Goal: Information Seeking & Learning: Learn about a topic

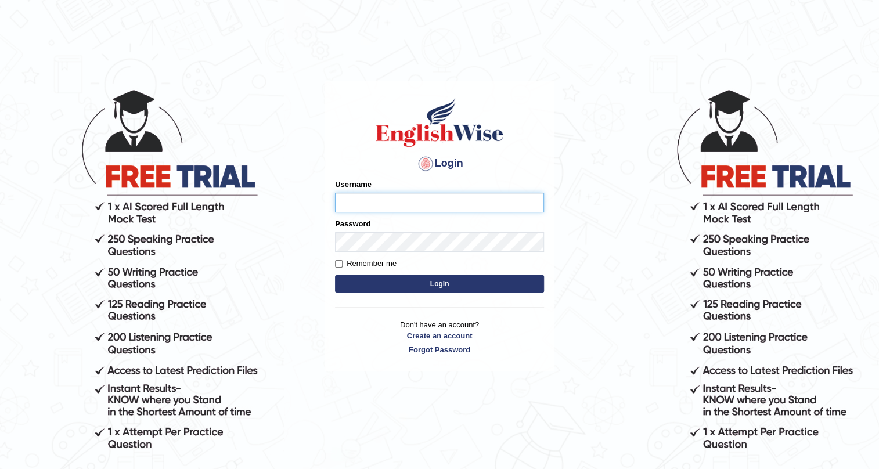
click at [358, 204] on input "Username" at bounding box center [439, 203] width 209 height 20
type input "Jashn123"
click at [374, 207] on input "e28" at bounding box center [439, 203] width 209 height 20
type input "e"
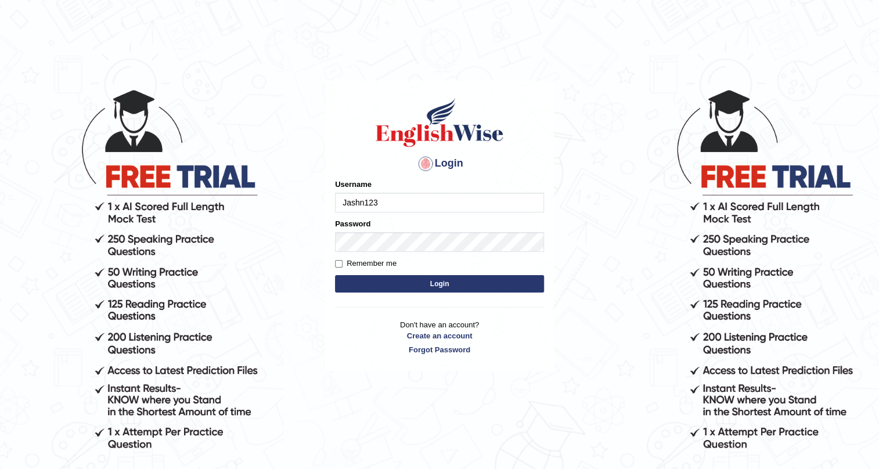
type input "Jashn123"
click at [383, 281] on button "Login" at bounding box center [439, 283] width 209 height 17
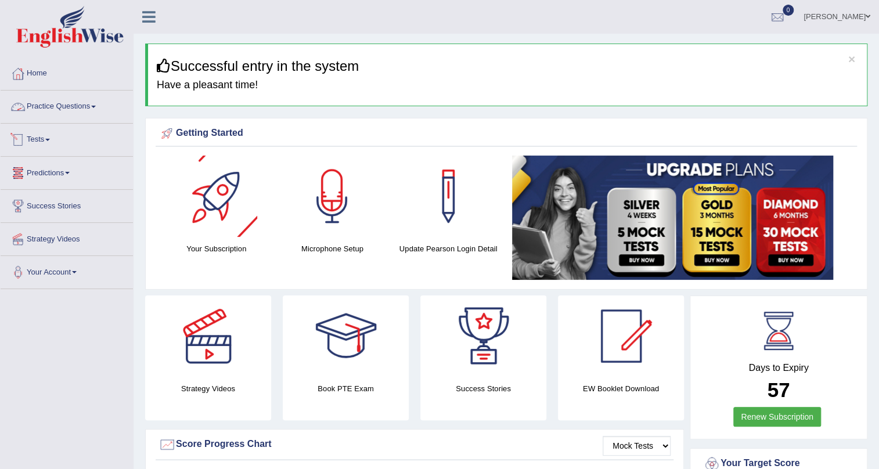
click at [98, 100] on link "Practice Questions" at bounding box center [67, 105] width 132 height 29
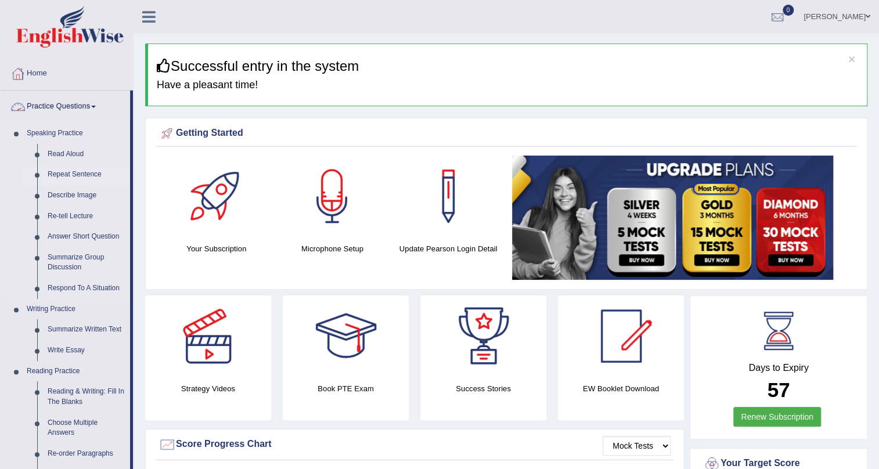
click at [71, 175] on link "Repeat Sentence" at bounding box center [86, 174] width 88 height 21
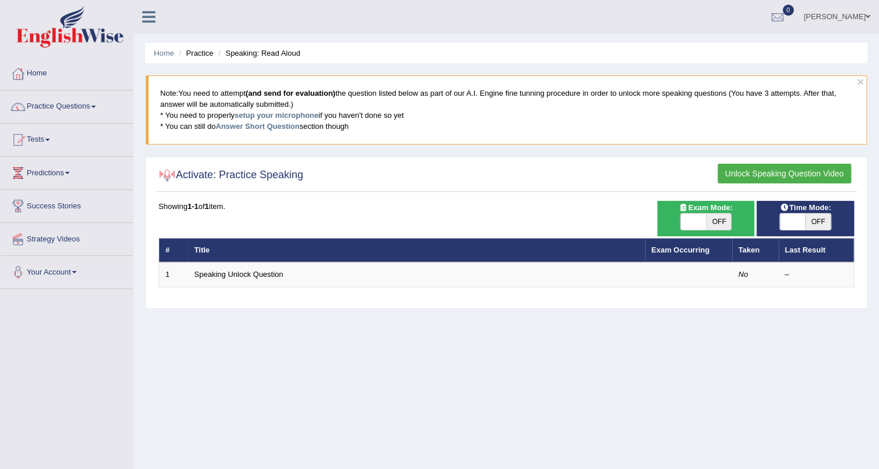
click at [718, 220] on span "OFF" at bounding box center [719, 222] width 26 height 16
checkbox input "true"
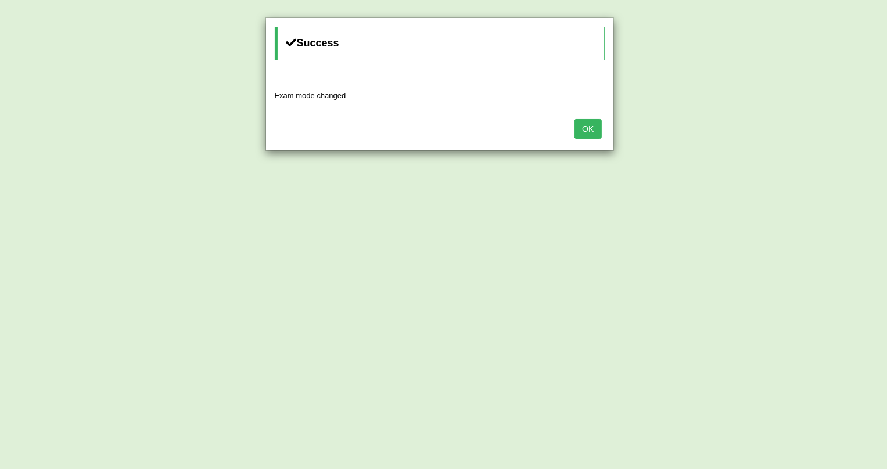
click at [595, 132] on button "OK" at bounding box center [587, 129] width 27 height 20
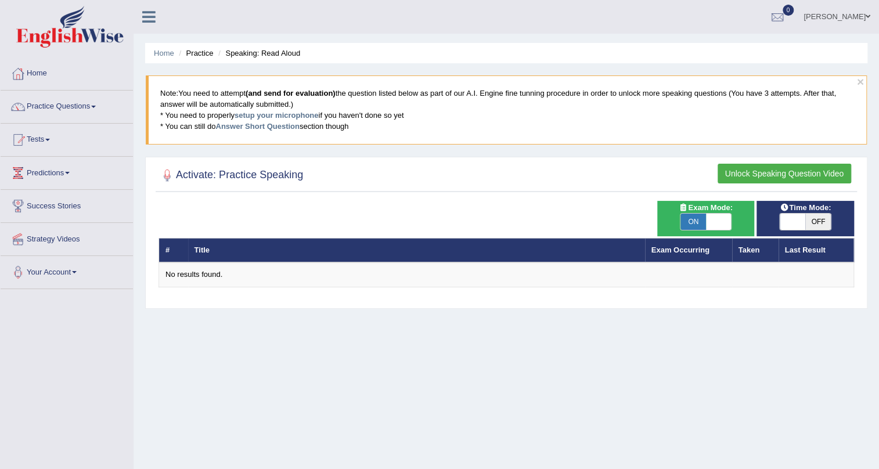
click at [812, 221] on span "OFF" at bounding box center [819, 222] width 26 height 16
checkbox input "true"
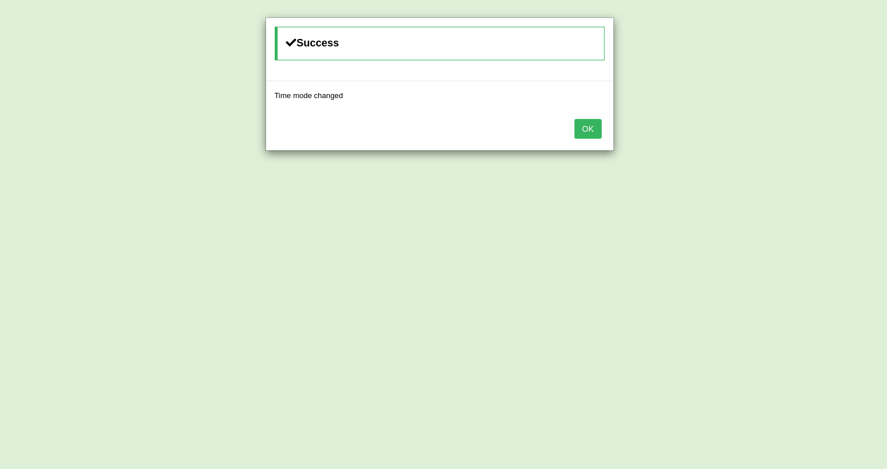
click at [581, 120] on button "OK" at bounding box center [587, 129] width 27 height 20
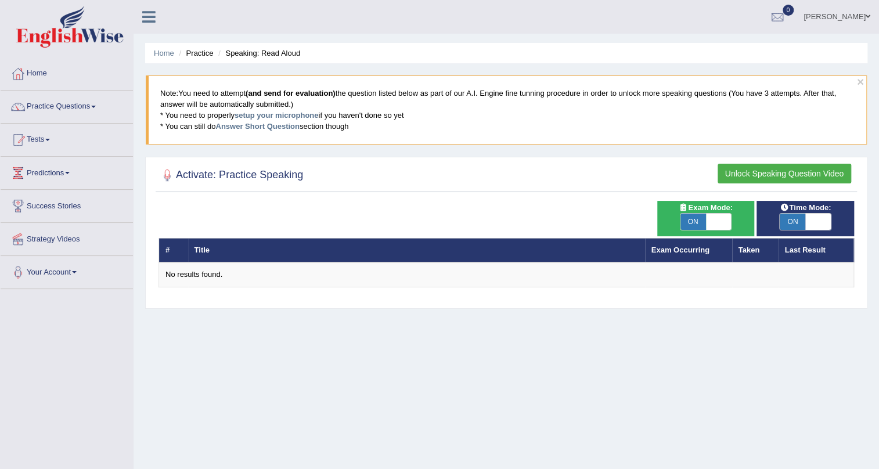
click at [273, 175] on h2 "Activate: Practice Speaking" at bounding box center [231, 175] width 145 height 17
click at [753, 169] on button "Unlock Speaking Question Video" at bounding box center [785, 174] width 134 height 20
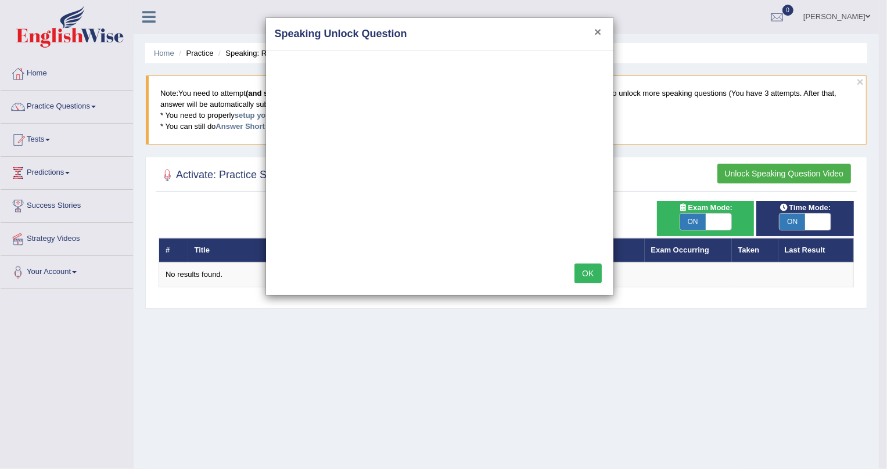
click at [598, 26] on button "×" at bounding box center [597, 32] width 7 height 12
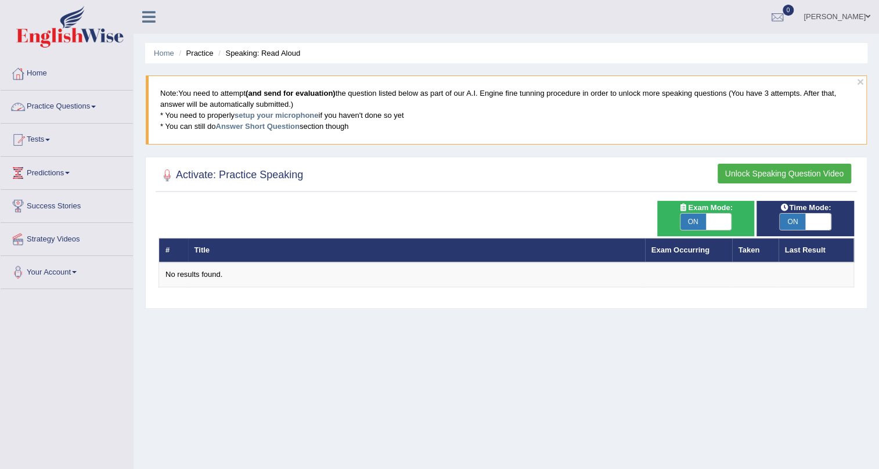
click at [84, 104] on link "Practice Questions" at bounding box center [67, 105] width 132 height 29
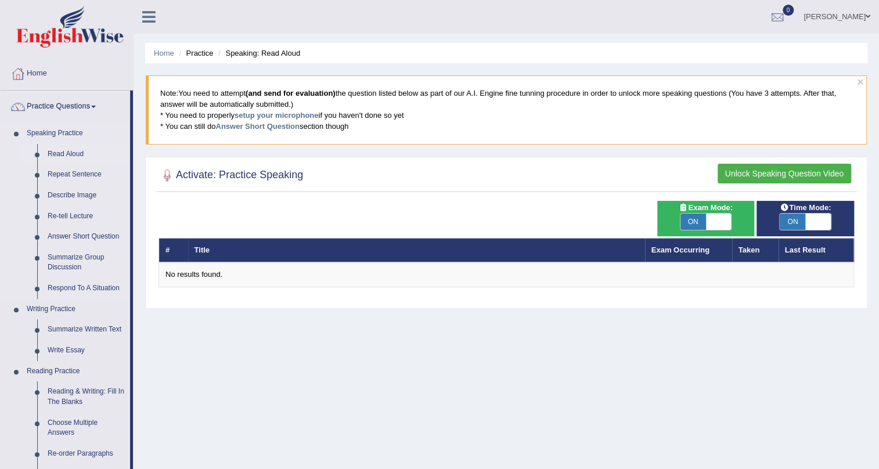
click at [78, 157] on link "Read Aloud" at bounding box center [86, 154] width 88 height 21
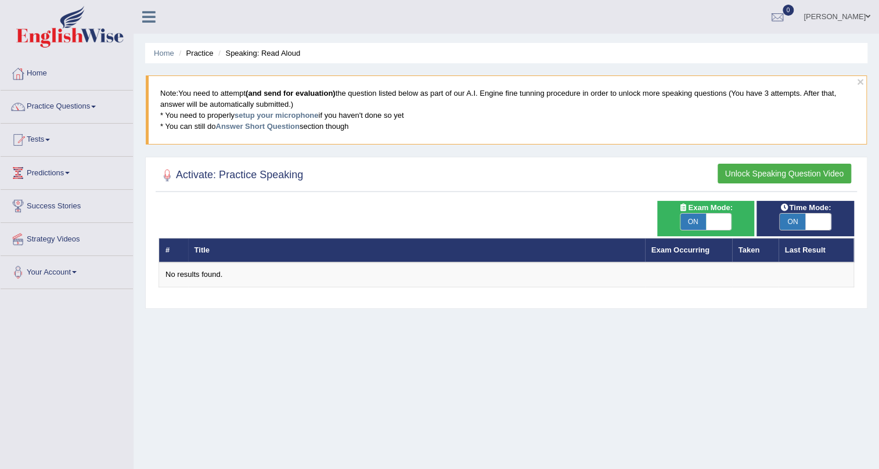
click at [714, 221] on span at bounding box center [719, 222] width 26 height 16
checkbox input "false"
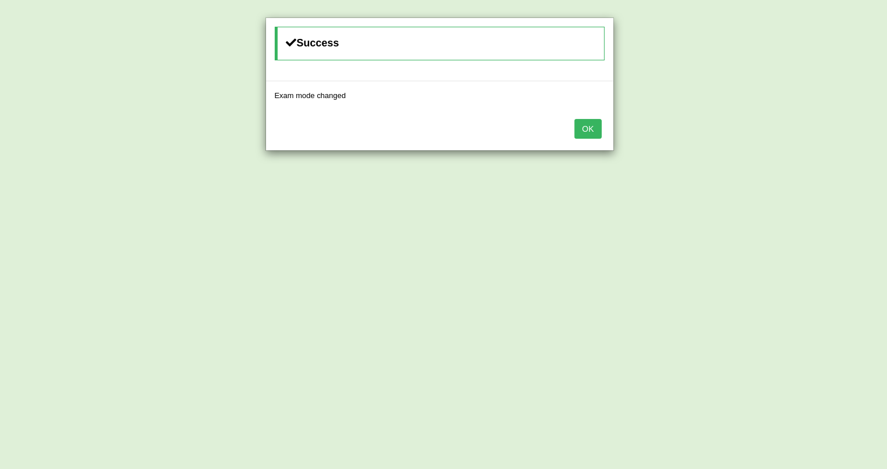
click at [595, 135] on button "OK" at bounding box center [587, 129] width 27 height 20
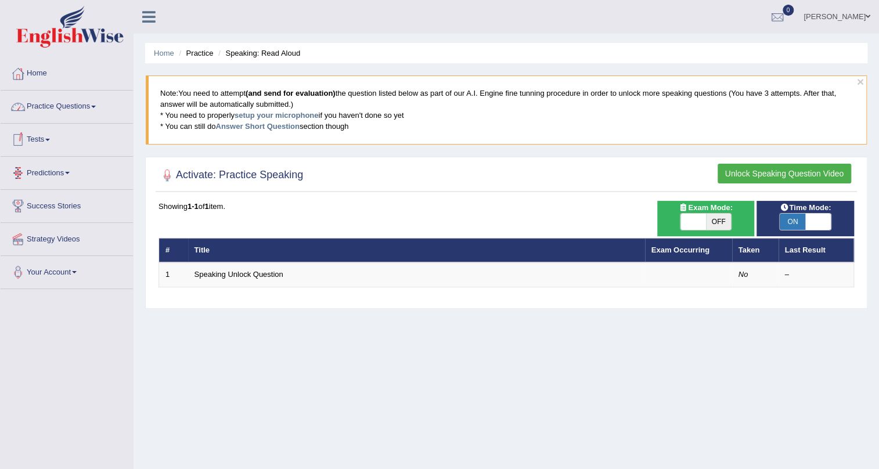
click at [74, 109] on link "Practice Questions" at bounding box center [67, 105] width 132 height 29
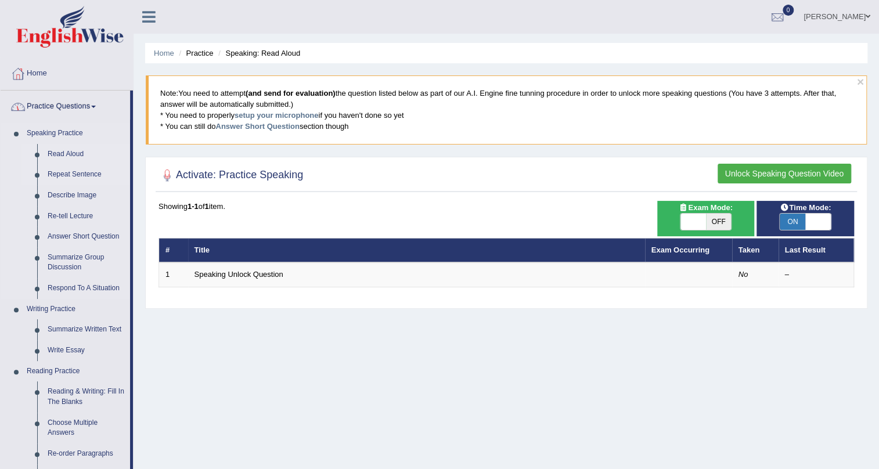
click at [71, 174] on link "Repeat Sentence" at bounding box center [86, 174] width 88 height 21
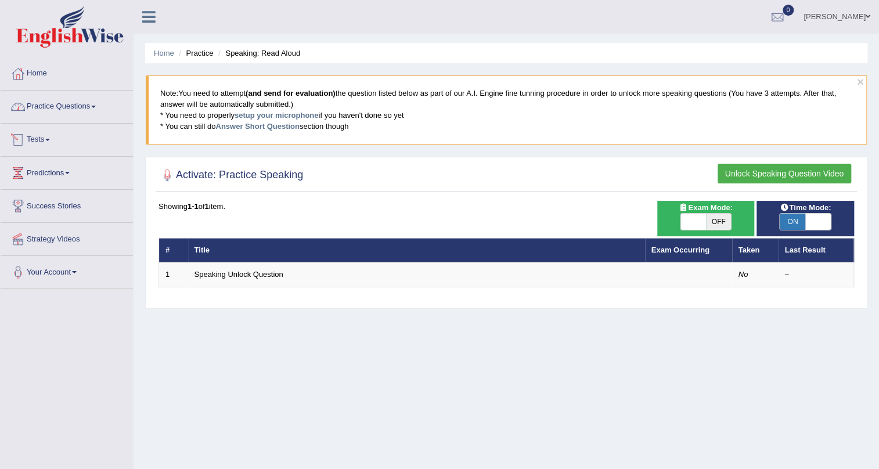
click at [96, 110] on link "Practice Questions" at bounding box center [67, 105] width 132 height 29
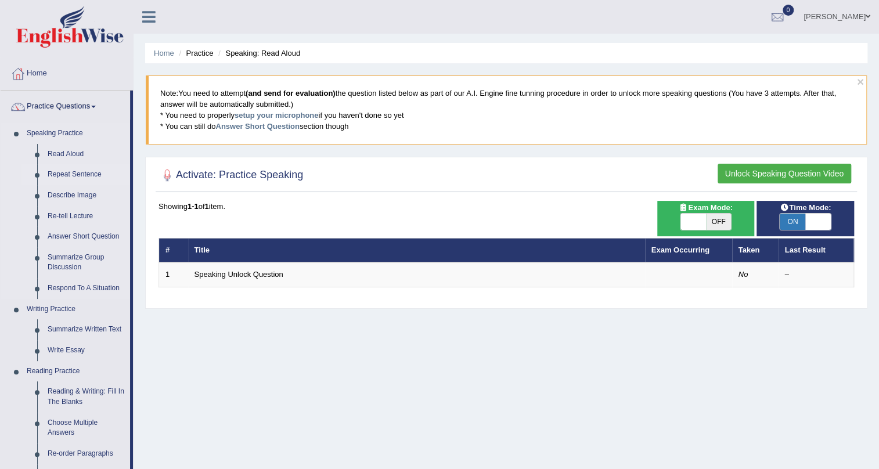
click at [88, 171] on link "Repeat Sentence" at bounding box center [86, 174] width 88 height 21
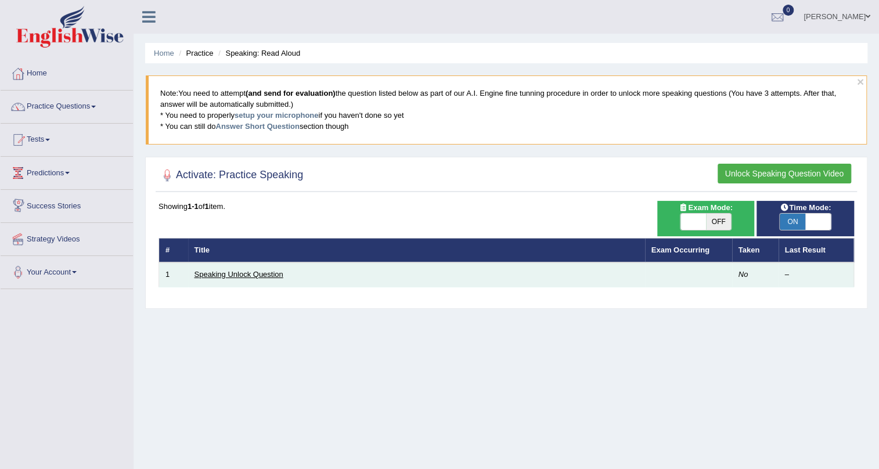
click at [279, 271] on link "Speaking Unlock Question" at bounding box center [239, 274] width 89 height 9
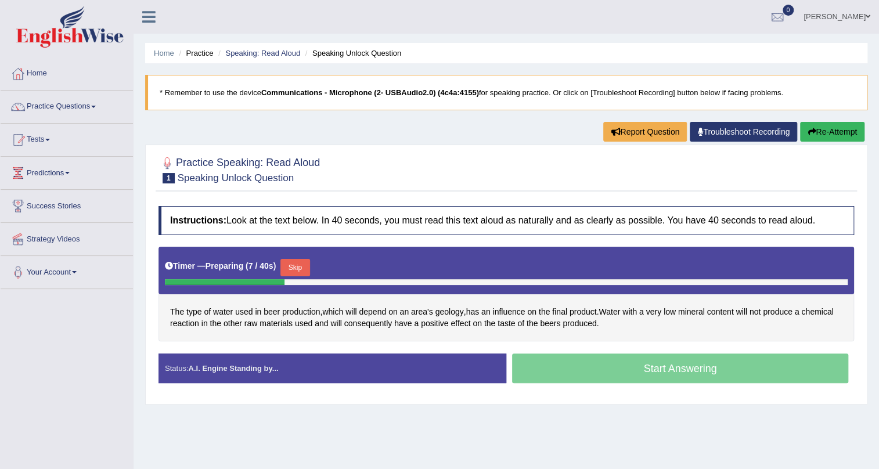
click at [303, 261] on button "Skip" at bounding box center [295, 267] width 29 height 17
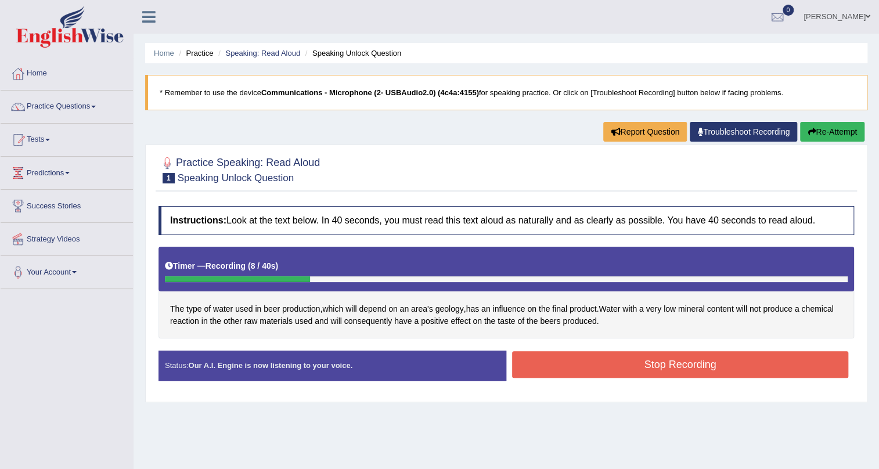
click at [578, 358] on button "Stop Recording" at bounding box center [680, 364] width 336 height 27
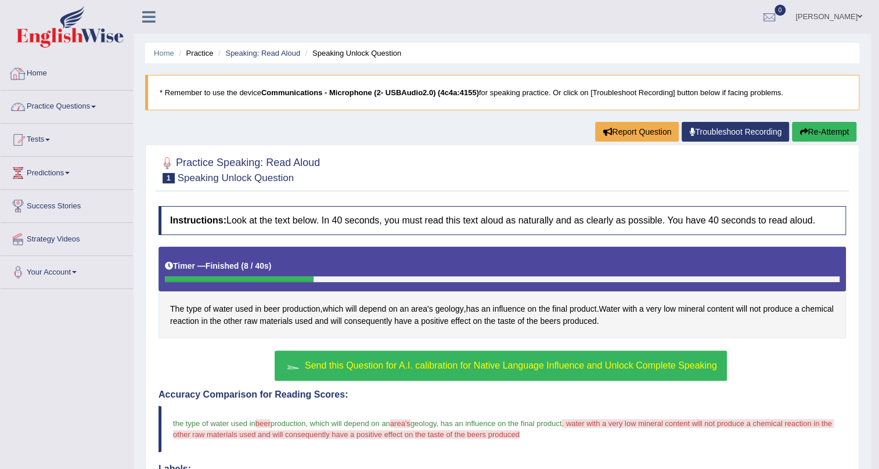
click at [93, 107] on link "Practice Questions" at bounding box center [67, 105] width 132 height 29
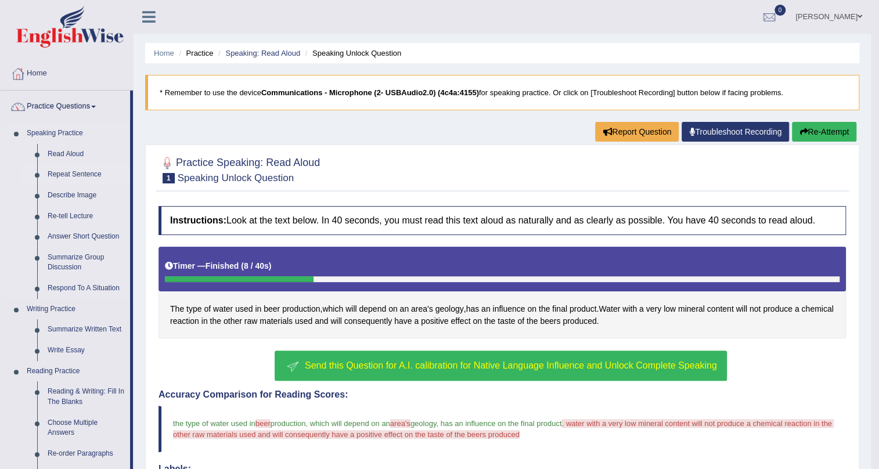
click at [67, 173] on link "Repeat Sentence" at bounding box center [86, 174] width 88 height 21
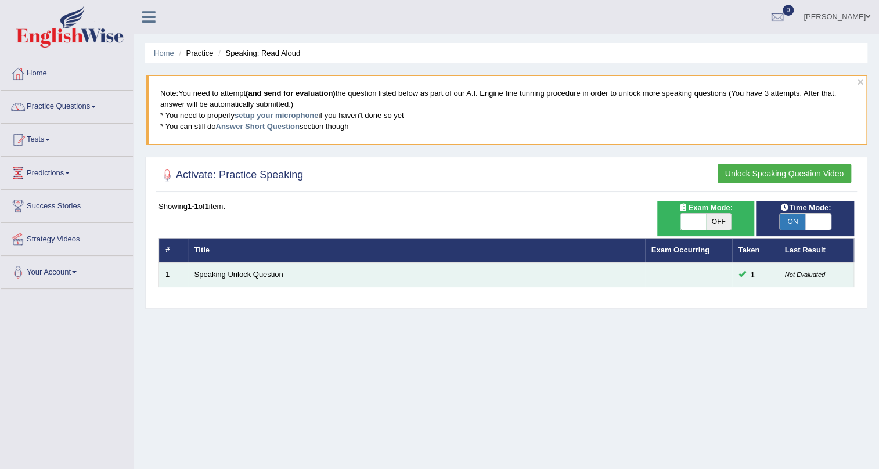
click at [268, 279] on td "Speaking Unlock Question" at bounding box center [416, 275] width 457 height 24
click at [269, 278] on link "Speaking Unlock Question" at bounding box center [239, 274] width 89 height 9
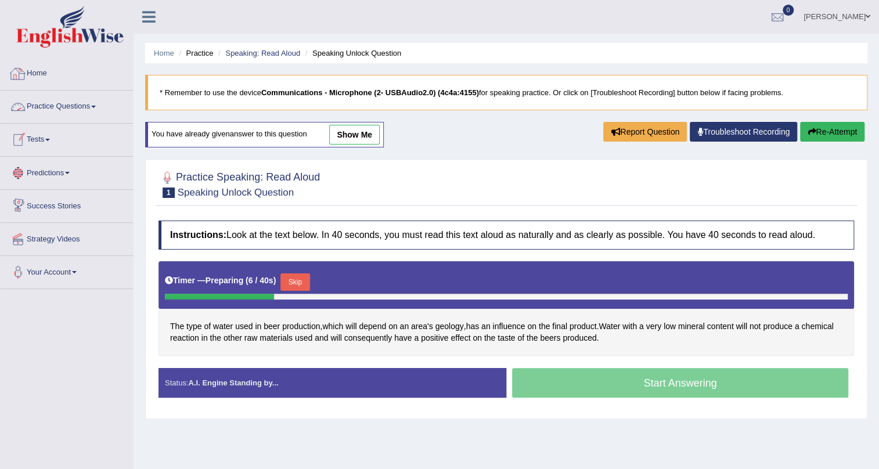
click at [67, 78] on link "Home" at bounding box center [67, 71] width 132 height 29
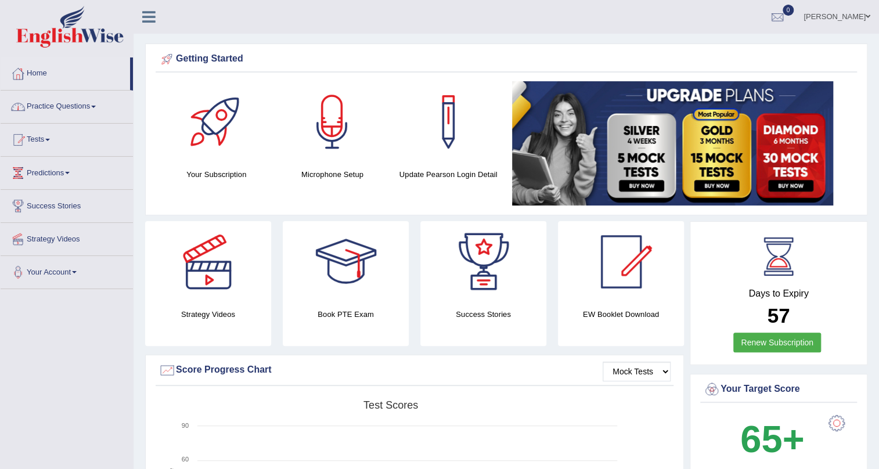
click at [71, 103] on link "Practice Questions" at bounding box center [67, 105] width 132 height 29
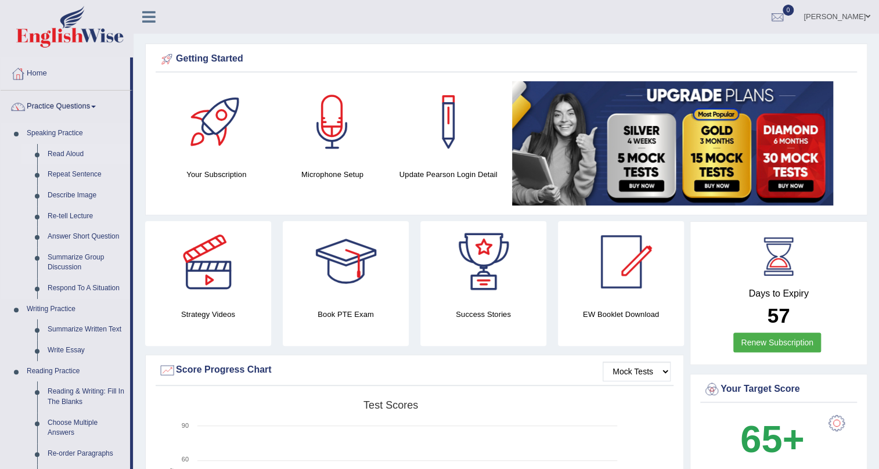
click at [67, 148] on link "Read Aloud" at bounding box center [86, 154] width 88 height 21
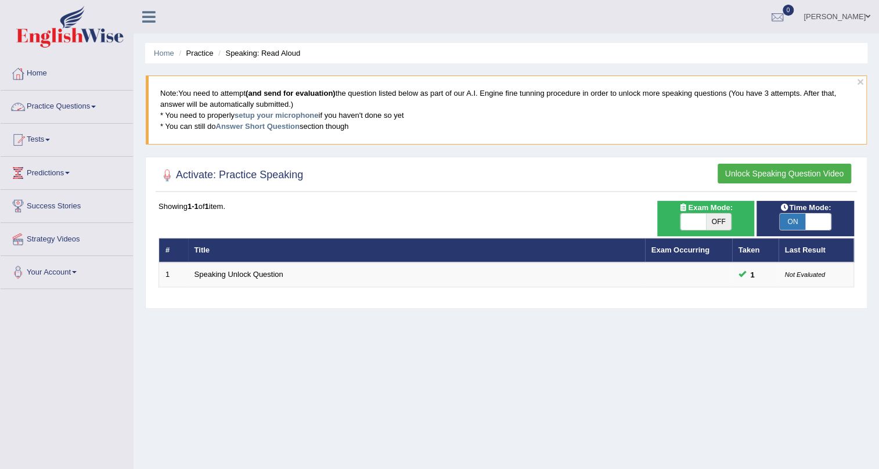
click at [67, 107] on link "Practice Questions" at bounding box center [67, 105] width 132 height 29
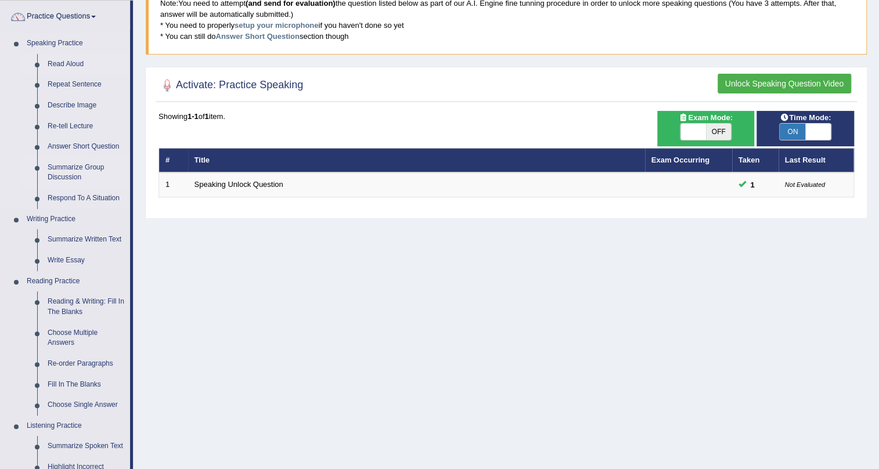
scroll to position [105, 0]
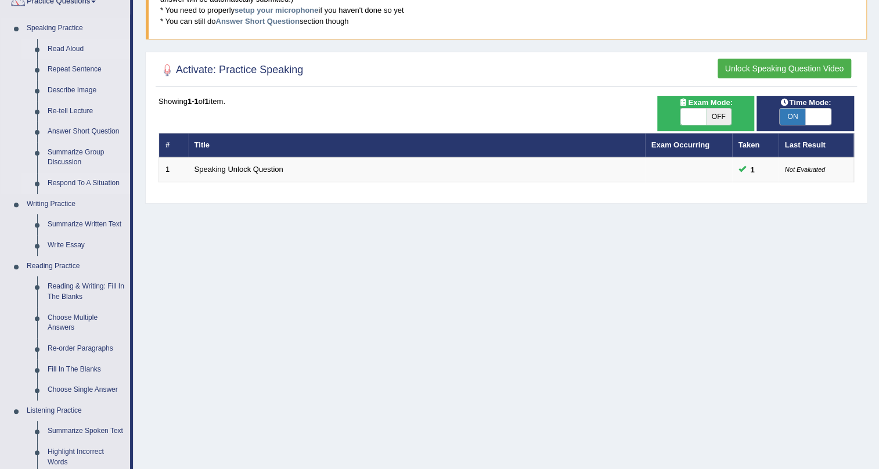
click at [109, 177] on link "Respond To A Situation" at bounding box center [86, 183] width 88 height 21
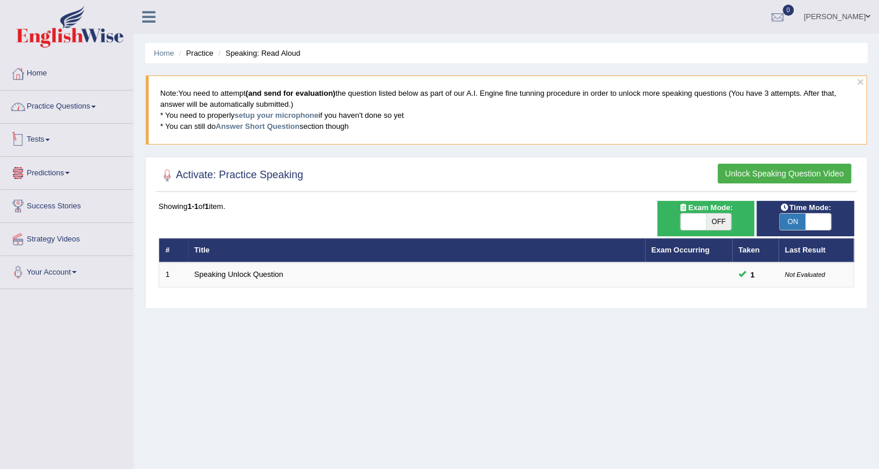
click at [75, 104] on link "Practice Questions" at bounding box center [67, 105] width 132 height 29
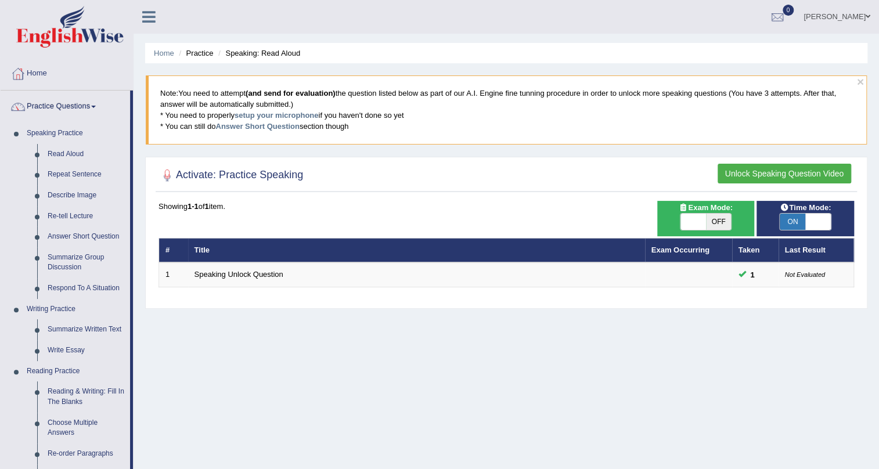
click at [283, 48] on li "Speaking: Read Aloud" at bounding box center [257, 53] width 85 height 11
click at [278, 56] on li "Speaking: Read Aloud" at bounding box center [257, 53] width 85 height 11
click at [72, 171] on link "Repeat Sentence" at bounding box center [86, 174] width 88 height 21
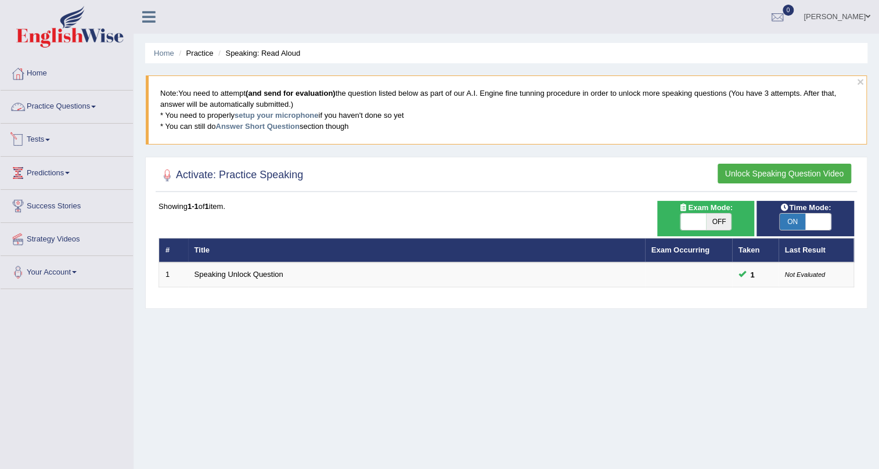
click at [102, 99] on link "Practice Questions" at bounding box center [67, 105] width 132 height 29
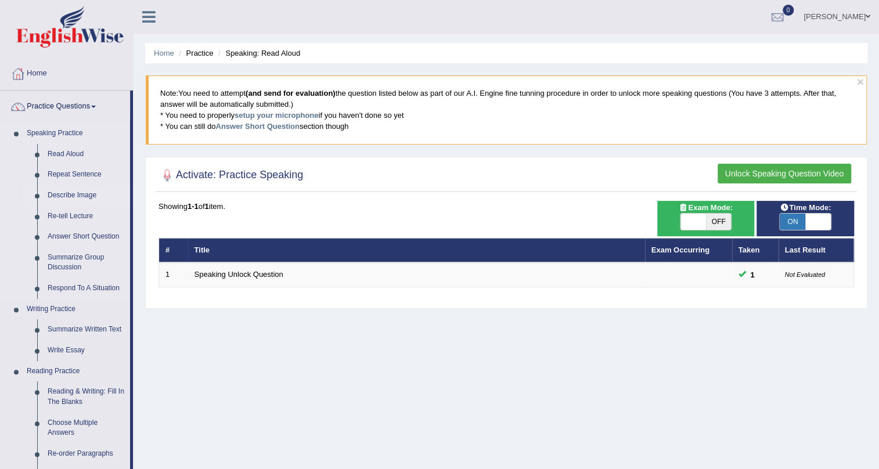
click at [80, 194] on link "Describe Image" at bounding box center [86, 195] width 88 height 21
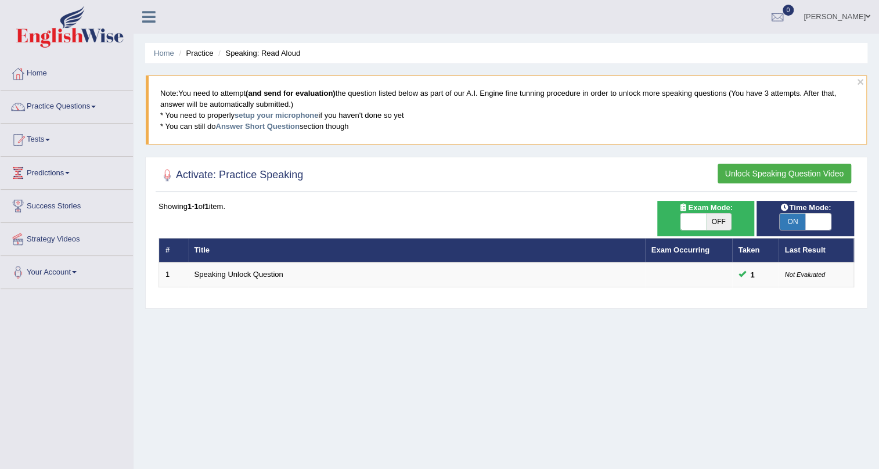
click at [71, 125] on link "Tests" at bounding box center [67, 138] width 132 height 29
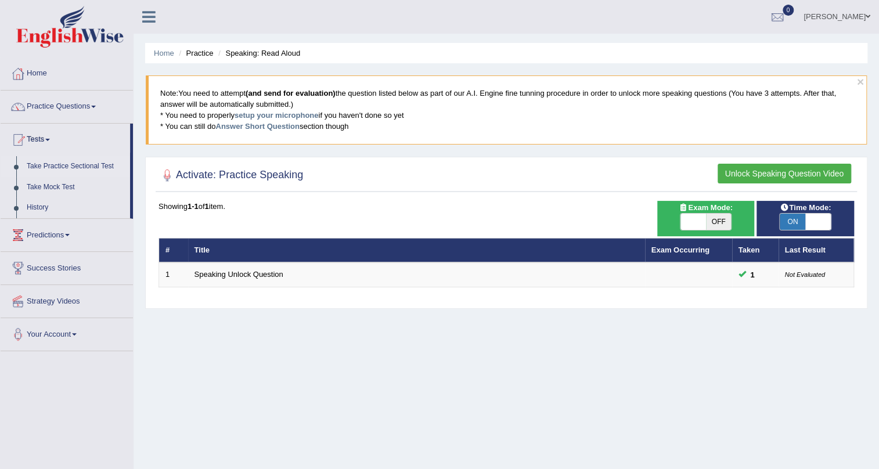
click at [103, 164] on link "Take Practice Sectional Test" at bounding box center [75, 166] width 109 height 21
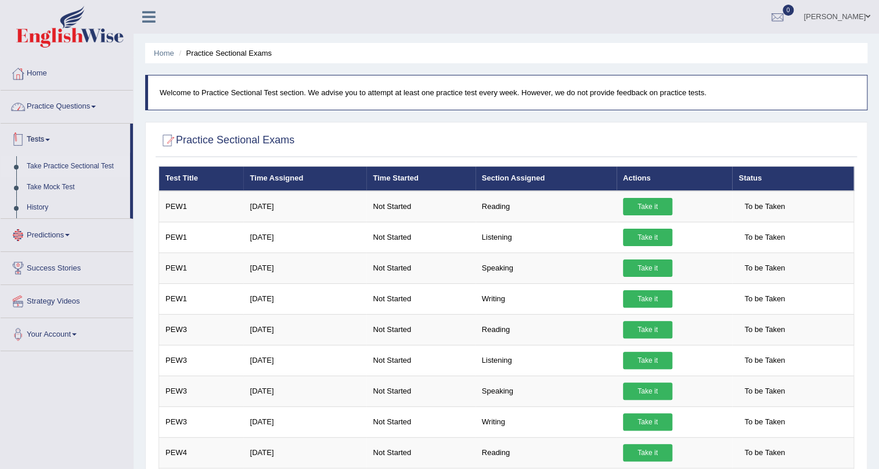
click at [81, 105] on link "Practice Questions" at bounding box center [67, 105] width 132 height 29
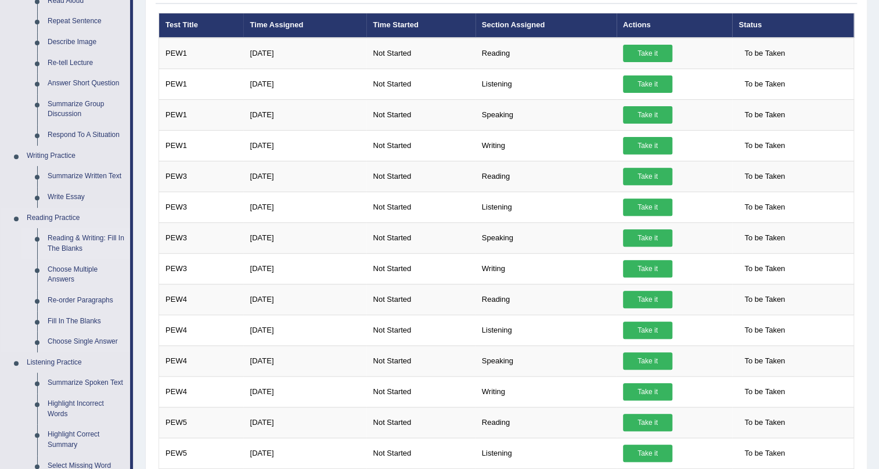
scroll to position [264, 0]
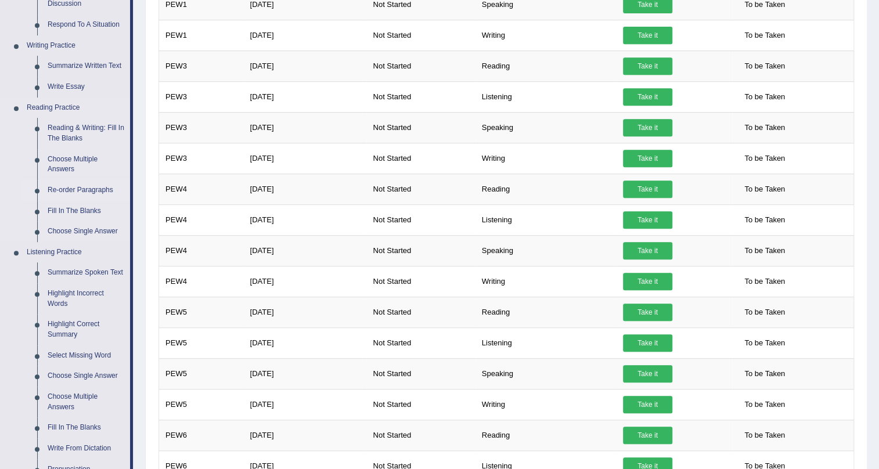
click at [99, 183] on link "Re-order Paragraphs" at bounding box center [86, 190] width 88 height 21
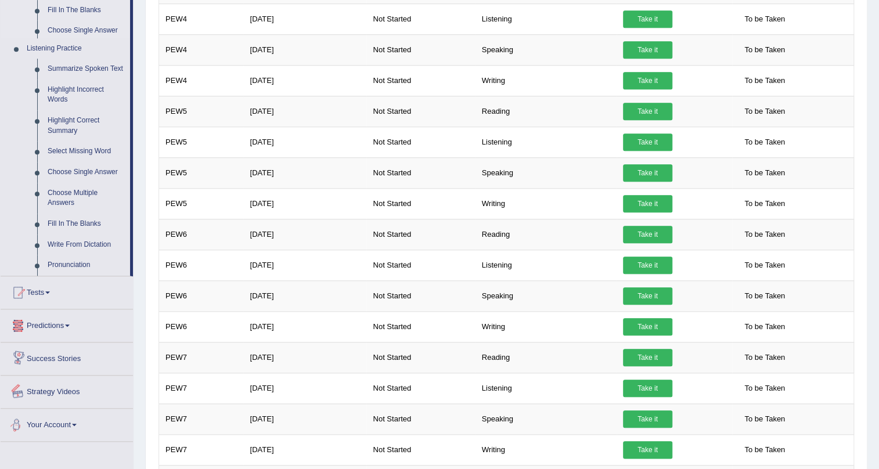
scroll to position [865, 0]
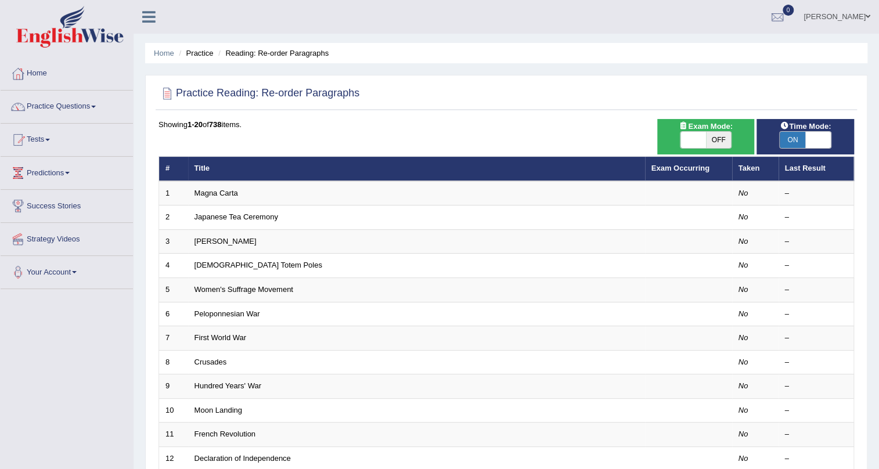
click at [722, 139] on span "OFF" at bounding box center [719, 140] width 26 height 16
checkbox input "true"
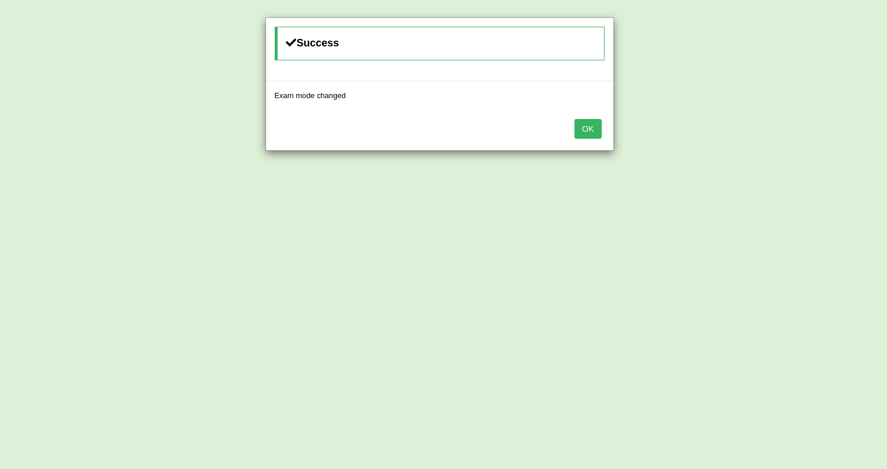
click at [587, 131] on button "OK" at bounding box center [587, 129] width 27 height 20
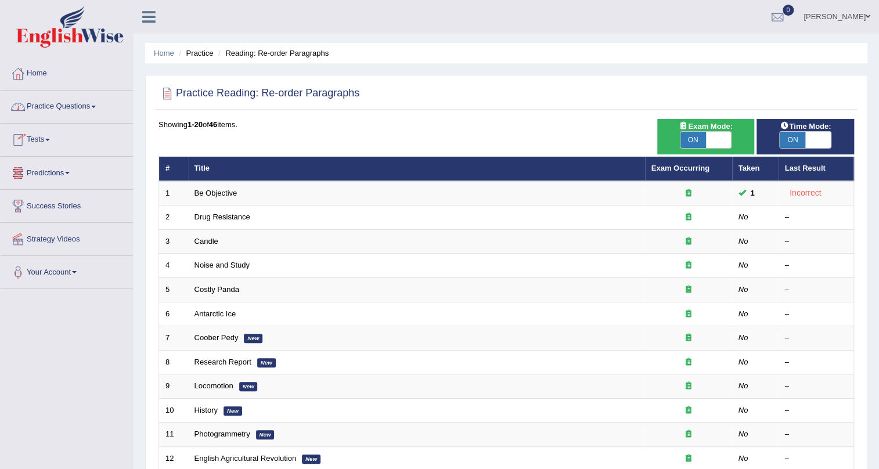
click at [74, 105] on link "Practice Questions" at bounding box center [67, 105] width 132 height 29
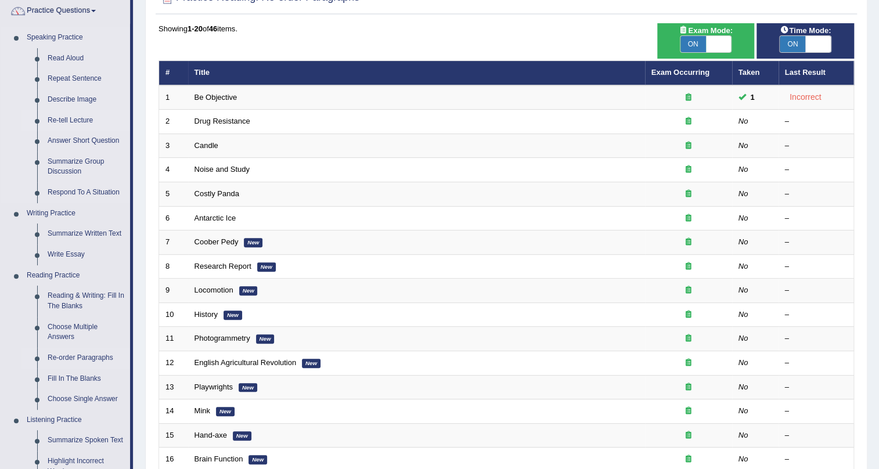
scroll to position [211, 0]
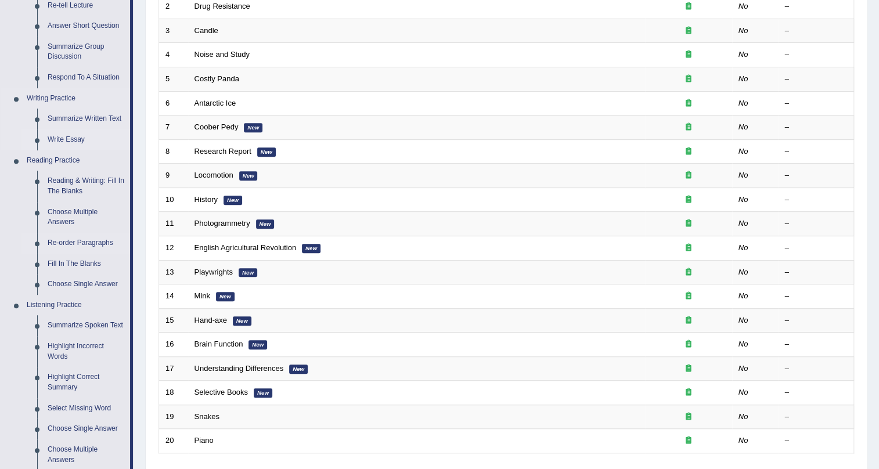
click at [85, 135] on link "Write Essay" at bounding box center [86, 140] width 88 height 21
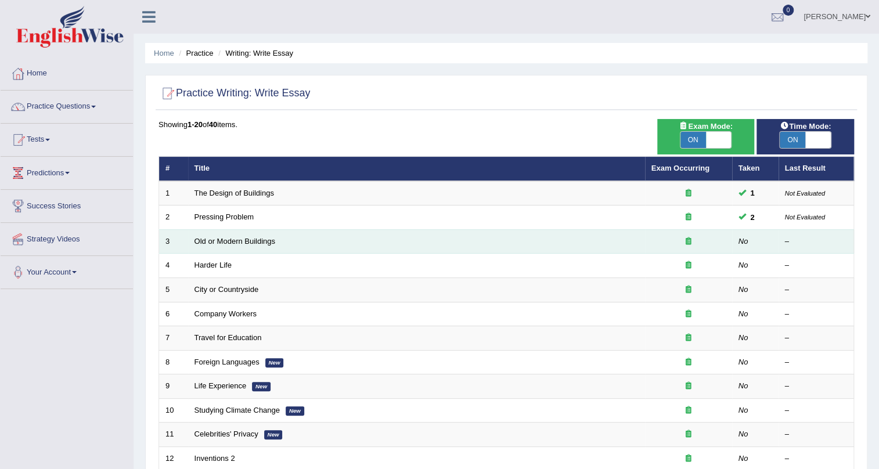
click at [512, 240] on td "Old or Modern Buildings" at bounding box center [416, 241] width 457 height 24
click at [261, 238] on link "Old or Modern Buildings" at bounding box center [235, 241] width 81 height 9
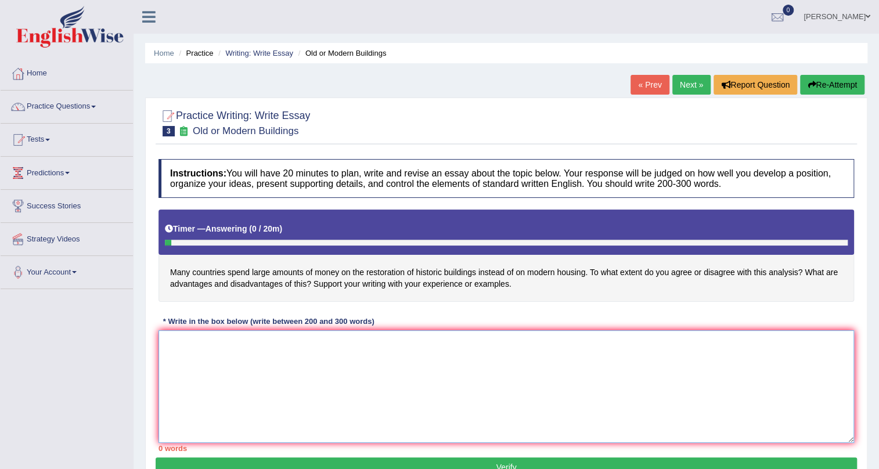
click at [182, 359] on textarea at bounding box center [507, 386] width 696 height 113
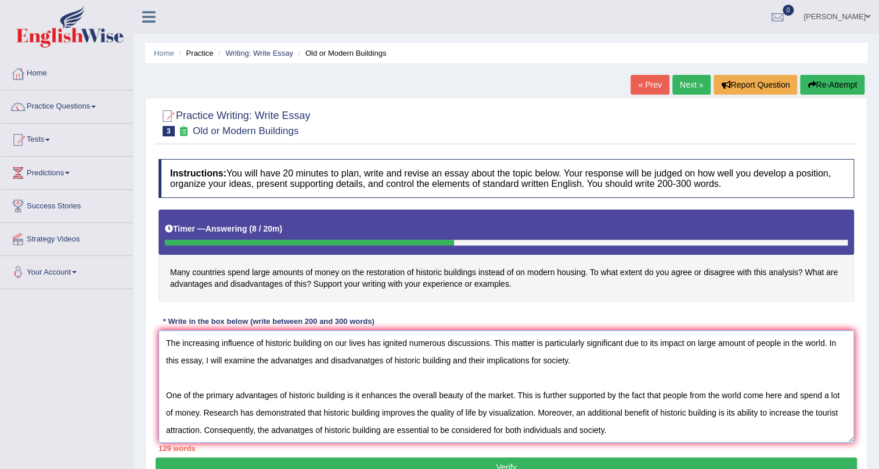
scroll to position [27, 0]
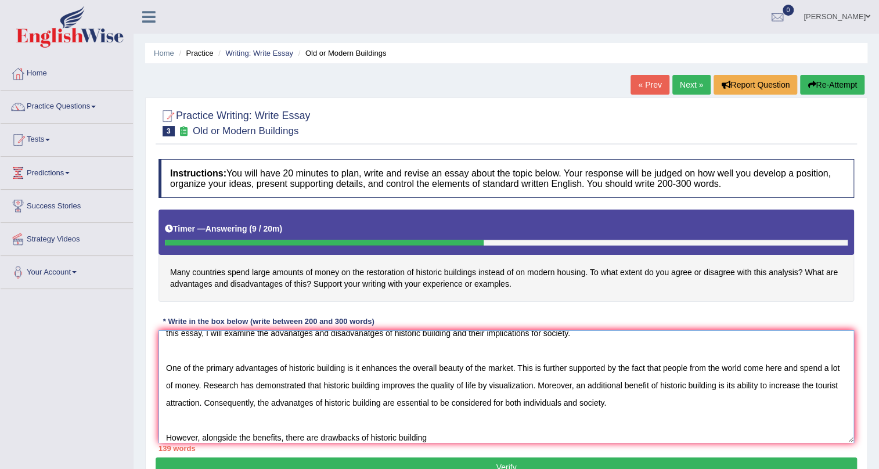
click at [369, 437] on textarea "The increasing influence of historic building on our lives has ignited numerous…" at bounding box center [507, 386] width 696 height 113
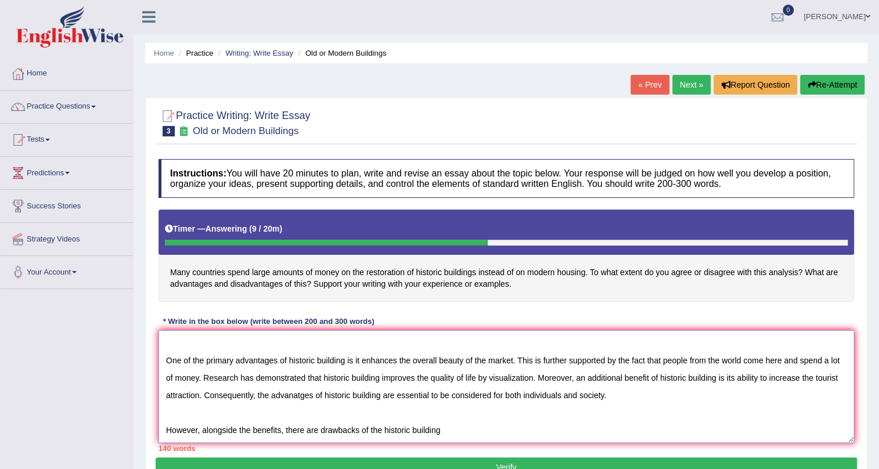
drag, startPoint x: 369, startPoint y: 437, endPoint x: 414, endPoint y: 432, distance: 45.5
click at [414, 432] on textarea "The increasing influence of historic building on our lives has ignited numerous…" at bounding box center [507, 386] width 696 height 113
click at [437, 431] on textarea "The increasing influence of historic building on our lives has ignited numerous…" at bounding box center [507, 386] width 696 height 113
click at [441, 430] on textarea "The increasing influence of historic building on our lives has ignited numerous…" at bounding box center [507, 386] width 696 height 113
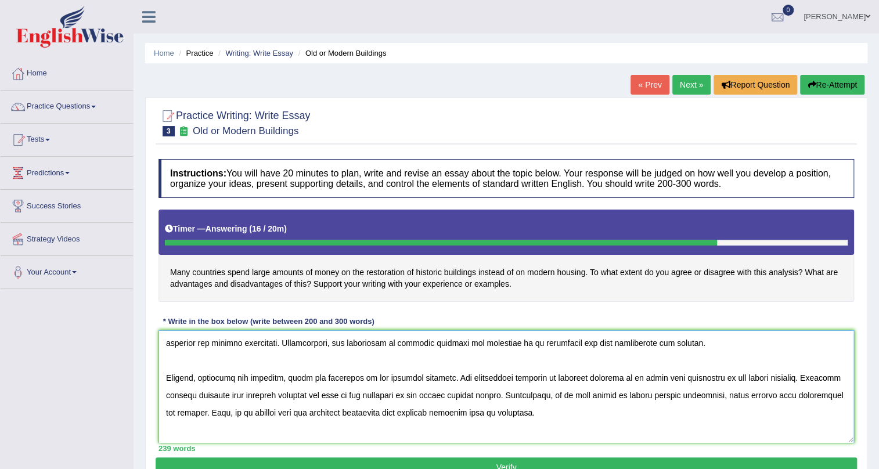
scroll to position [105, 0]
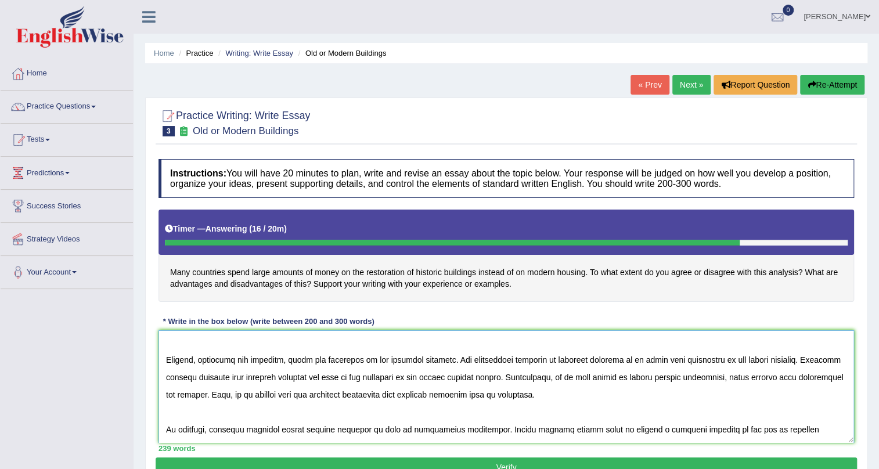
click at [647, 375] on textarea at bounding box center [507, 386] width 696 height 113
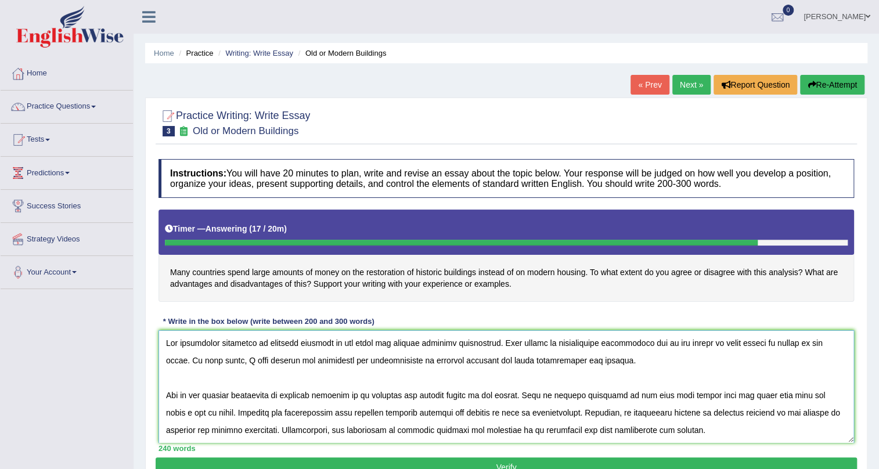
scroll to position [122, 0]
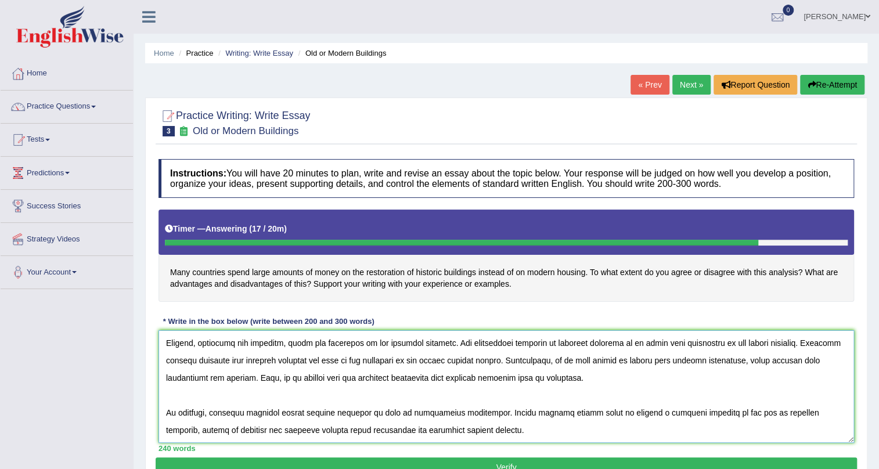
type textarea "The increasing influence of historic building on our lives has ignited numerous…"
click at [567, 458] on button "Verify" at bounding box center [507, 468] width 702 height 20
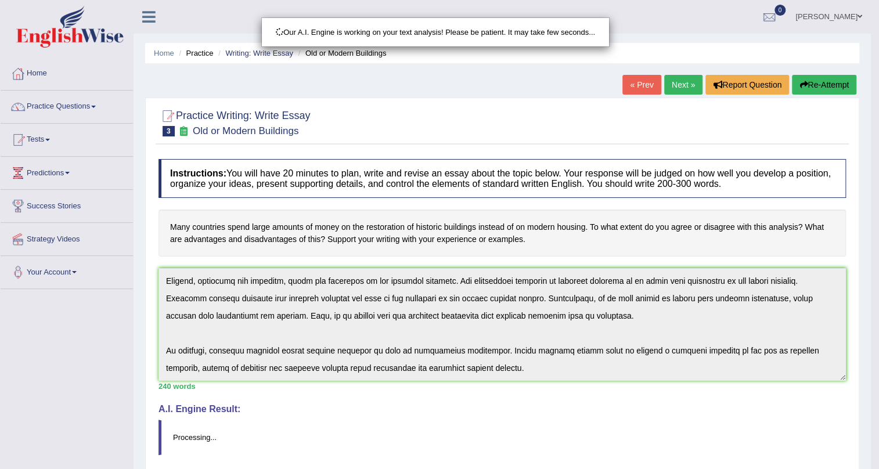
click at [567, 458] on div "Our A.I. Engine is working on your text analysis! Please be patient. It may tak…" at bounding box center [439, 234] width 879 height 469
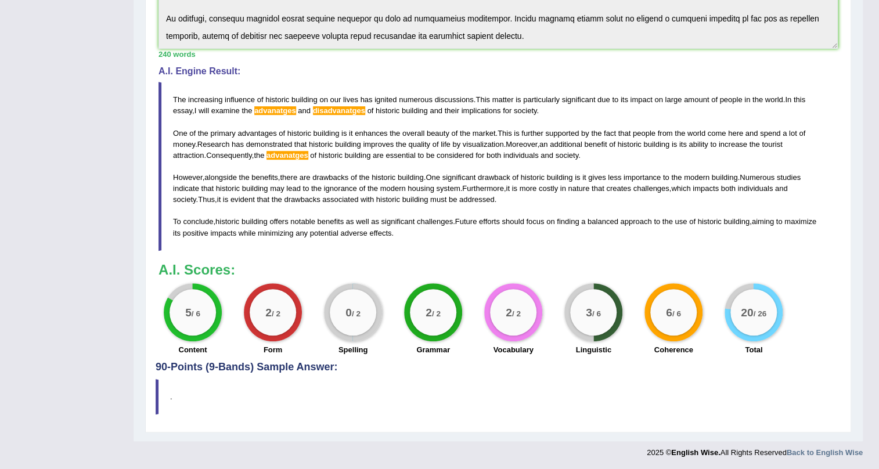
scroll to position [333, 0]
drag, startPoint x: 755, startPoint y: 301, endPoint x: 772, endPoint y: 320, distance: 25.9
click at [772, 320] on div "20 / 26" at bounding box center [754, 312] width 46 height 46
drag, startPoint x: 737, startPoint y: 308, endPoint x: 831, endPoint y: 353, distance: 103.9
click at [831, 353] on div "5 / 6 Content 2 / 2 Form 0 / 2 Spelling 2 / 2 Grammar 2 / 2 Vocabulary 3 / 6 Li…" at bounding box center [498, 320] width 691 height 75
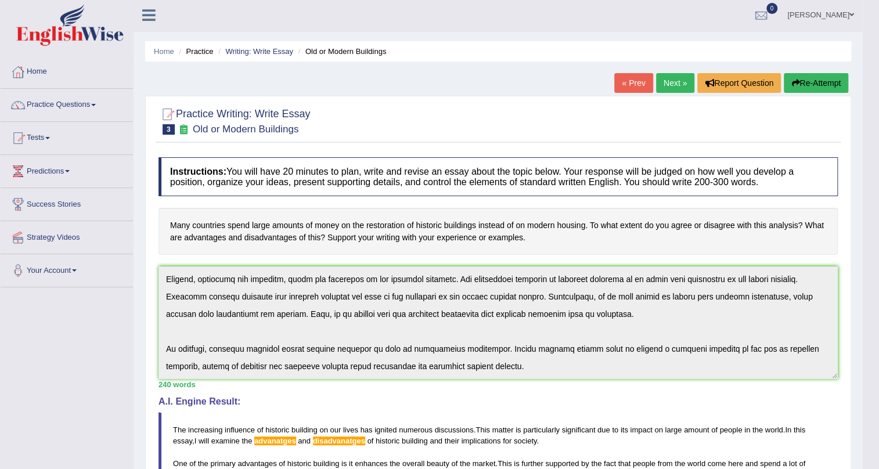
scroll to position [0, 0]
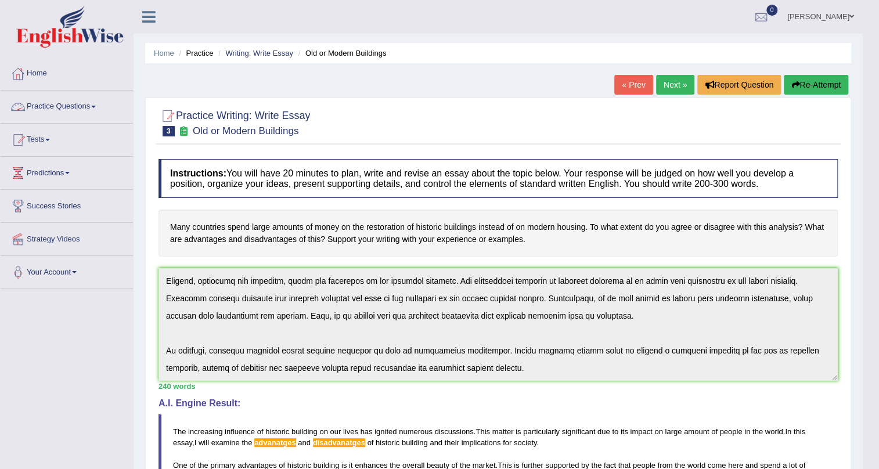
click at [95, 106] on span at bounding box center [93, 107] width 5 height 2
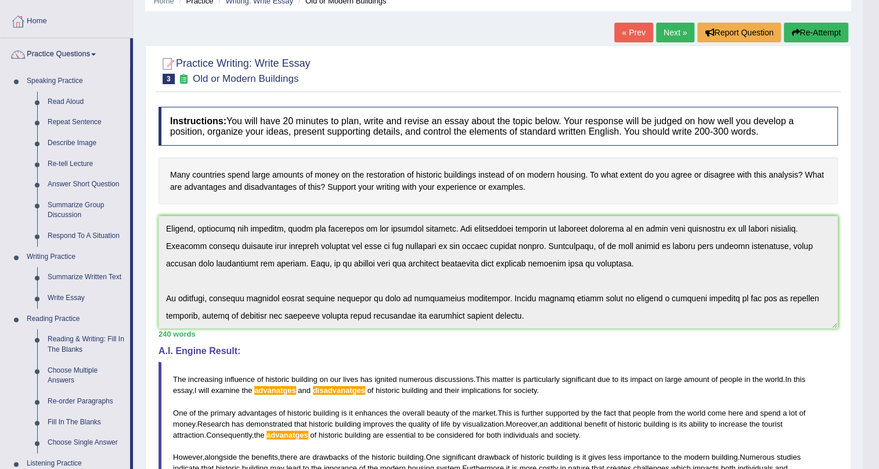
scroll to position [105, 0]
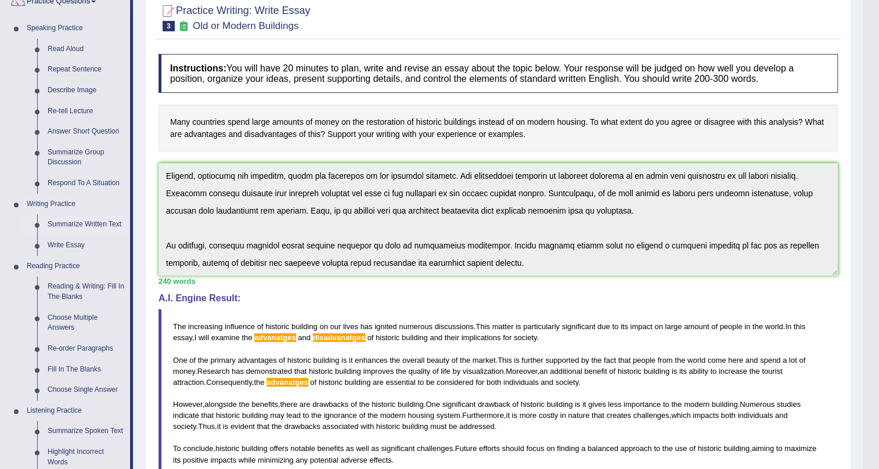
click at [78, 220] on link "Summarize Written Text" at bounding box center [86, 224] width 88 height 21
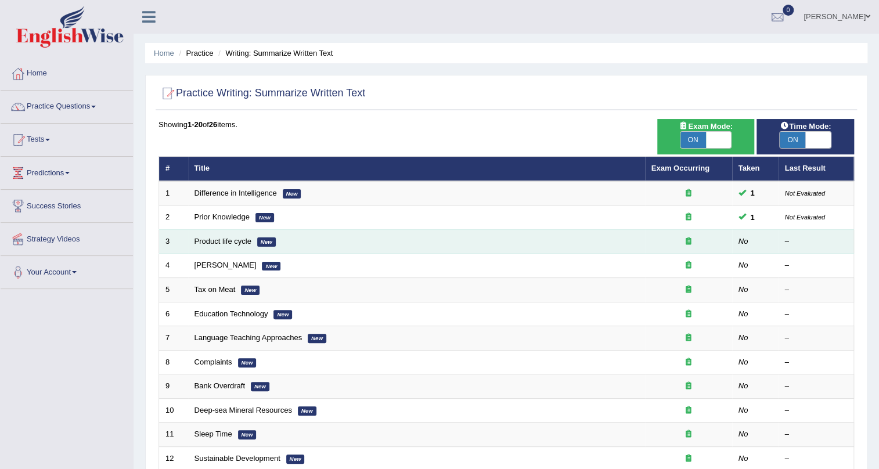
click at [402, 243] on td "Product life cycle New" at bounding box center [416, 241] width 457 height 24
click at [241, 239] on link "Product life cycle" at bounding box center [223, 241] width 57 height 9
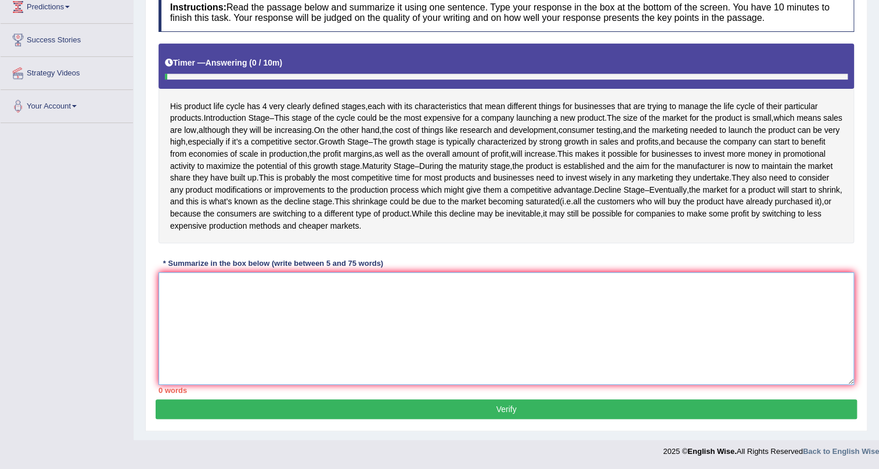
click at [175, 287] on textarea at bounding box center [507, 328] width 696 height 113
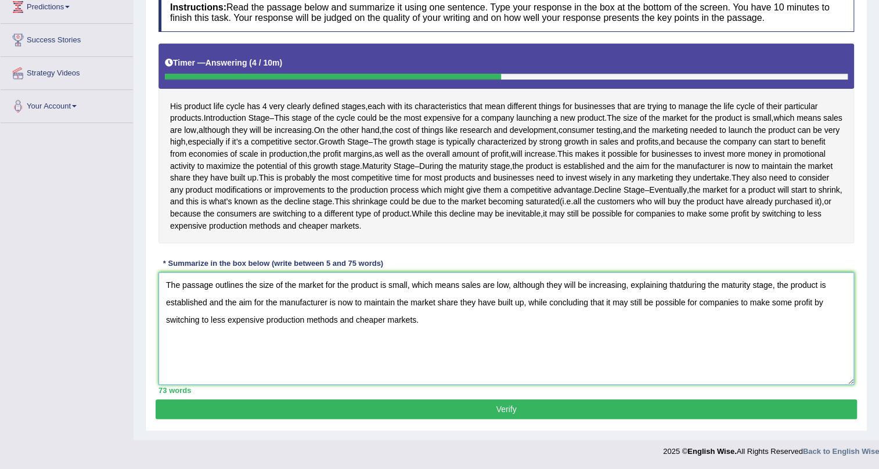
click at [682, 283] on textarea "The passage outlines the size of the market for the product is small, which mea…" at bounding box center [507, 328] width 696 height 113
type textarea "The passage outlines the size of the market for the product is small, which mea…"
click at [439, 406] on button "Verify" at bounding box center [507, 410] width 702 height 20
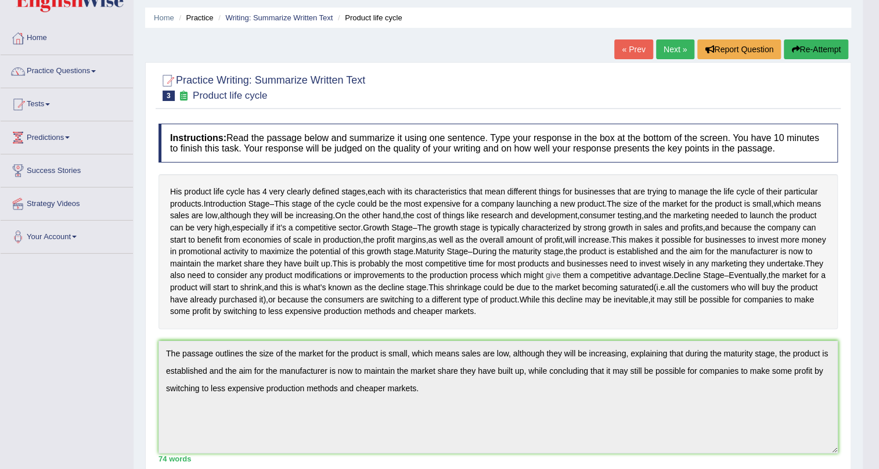
scroll to position [35, 0]
click at [667, 46] on link "Next »" at bounding box center [675, 50] width 38 height 20
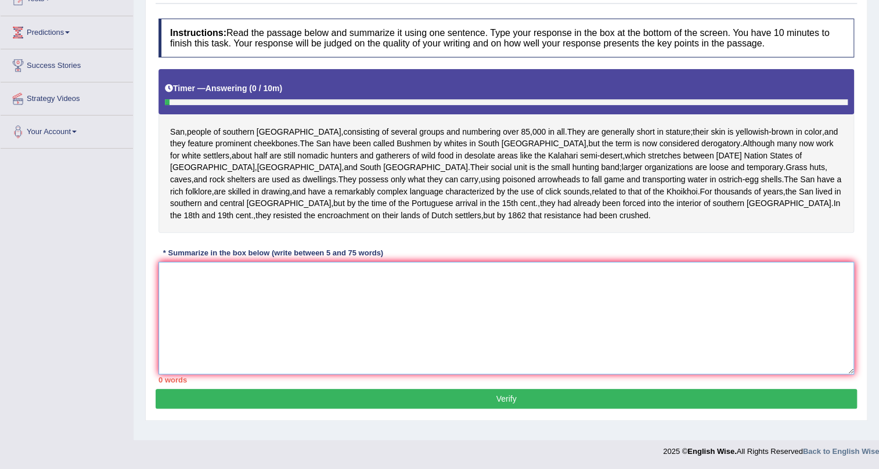
click at [164, 284] on textarea at bounding box center [507, 318] width 696 height 113
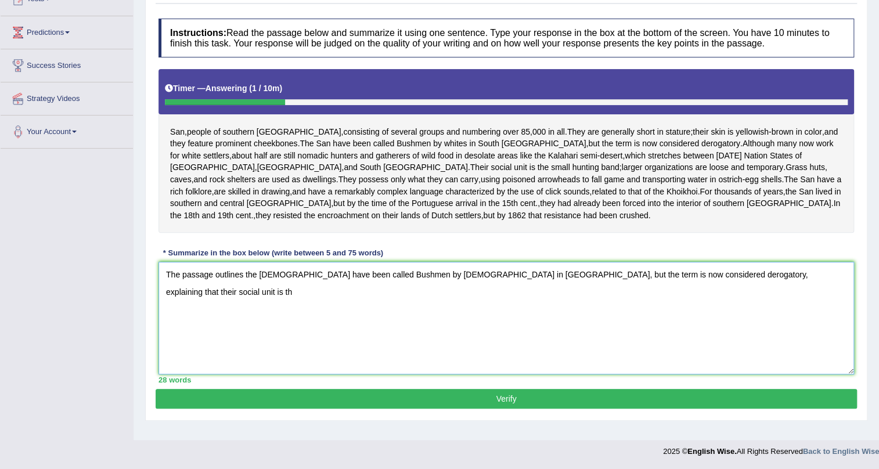
type textarea "The passage outlines the San have been called Bushmen by whites in South Africa…"
